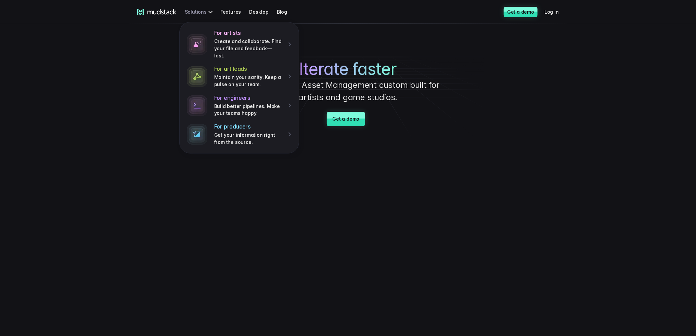
click at [206, 10] on div "For artists Create and collaborate. Find your file and feedback— fast. For art …" at bounding box center [200, 11] width 30 height 13
click at [228, 40] on p "Create and collaborate. Find your file and feedback— fast." at bounding box center [248, 48] width 69 height 21
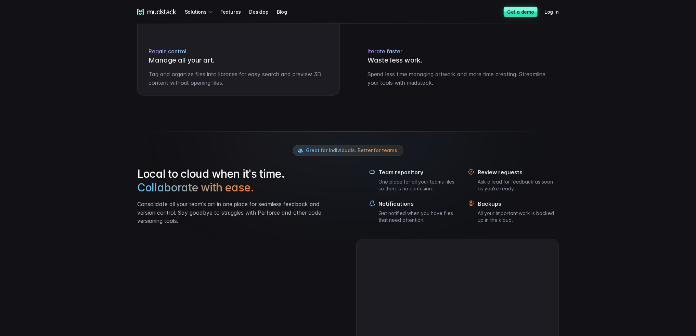
scroll to position [410, 0]
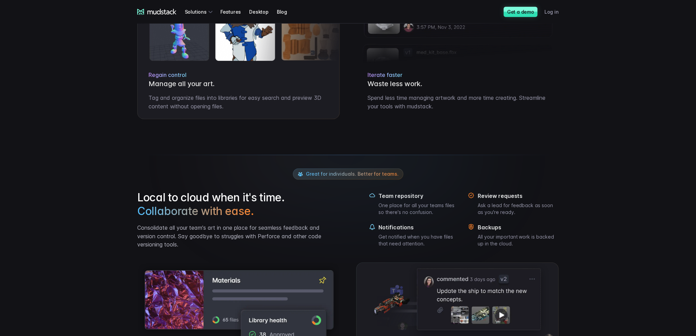
click at [549, 11] on link "Log in" at bounding box center [555, 11] width 23 height 13
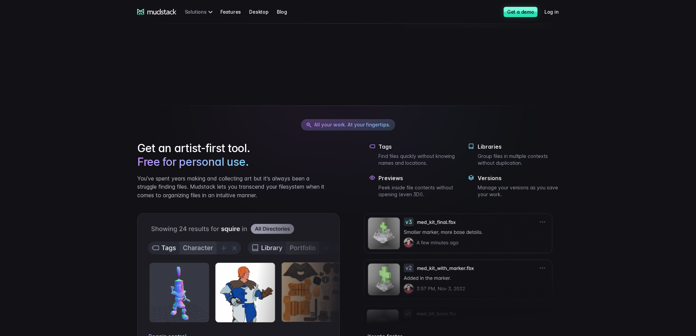
scroll to position [137, 0]
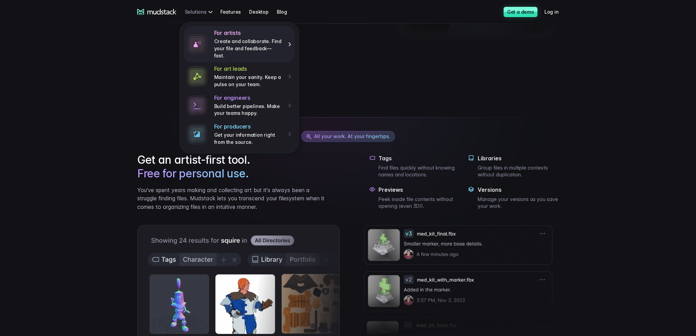
click at [224, 37] on div "For artists Create and collaborate. Find your file and feedback— fast." at bounding box center [252, 44] width 77 height 30
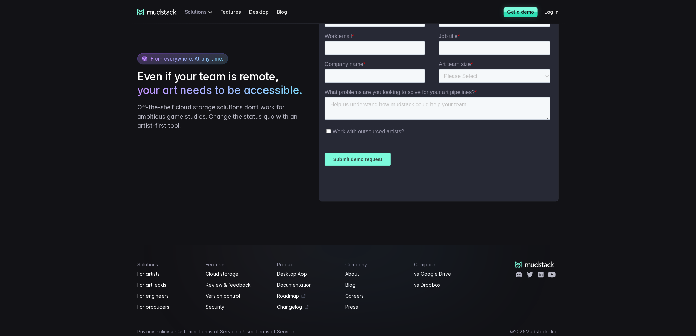
scroll to position [1031, 0]
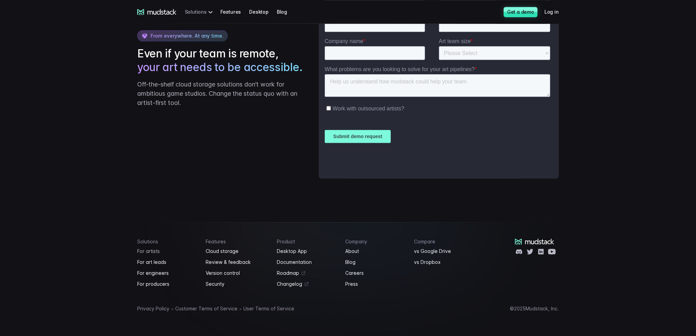
click at [149, 250] on link "For artists" at bounding box center [167, 251] width 61 height 8
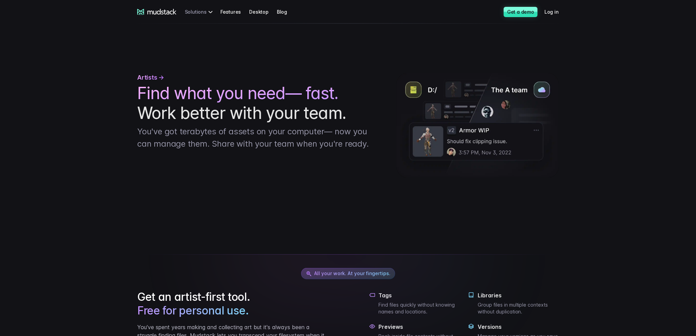
scroll to position [103, 0]
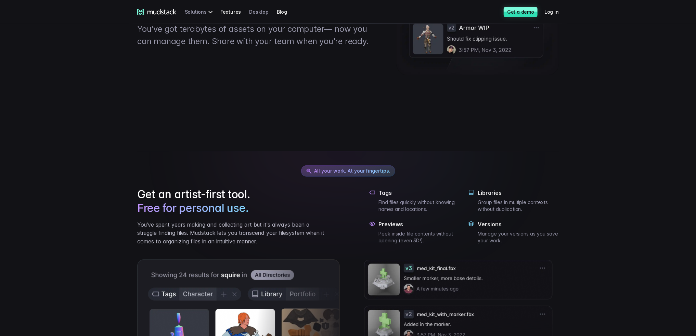
click at [262, 11] on link "Desktop" at bounding box center [263, 11] width 28 height 13
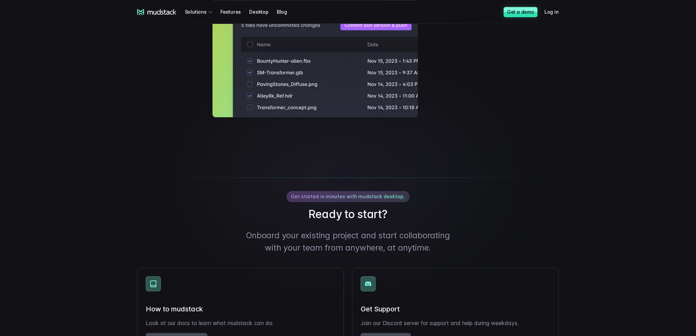
scroll to position [1026, 0]
